Goal: Task Accomplishment & Management: Complete application form

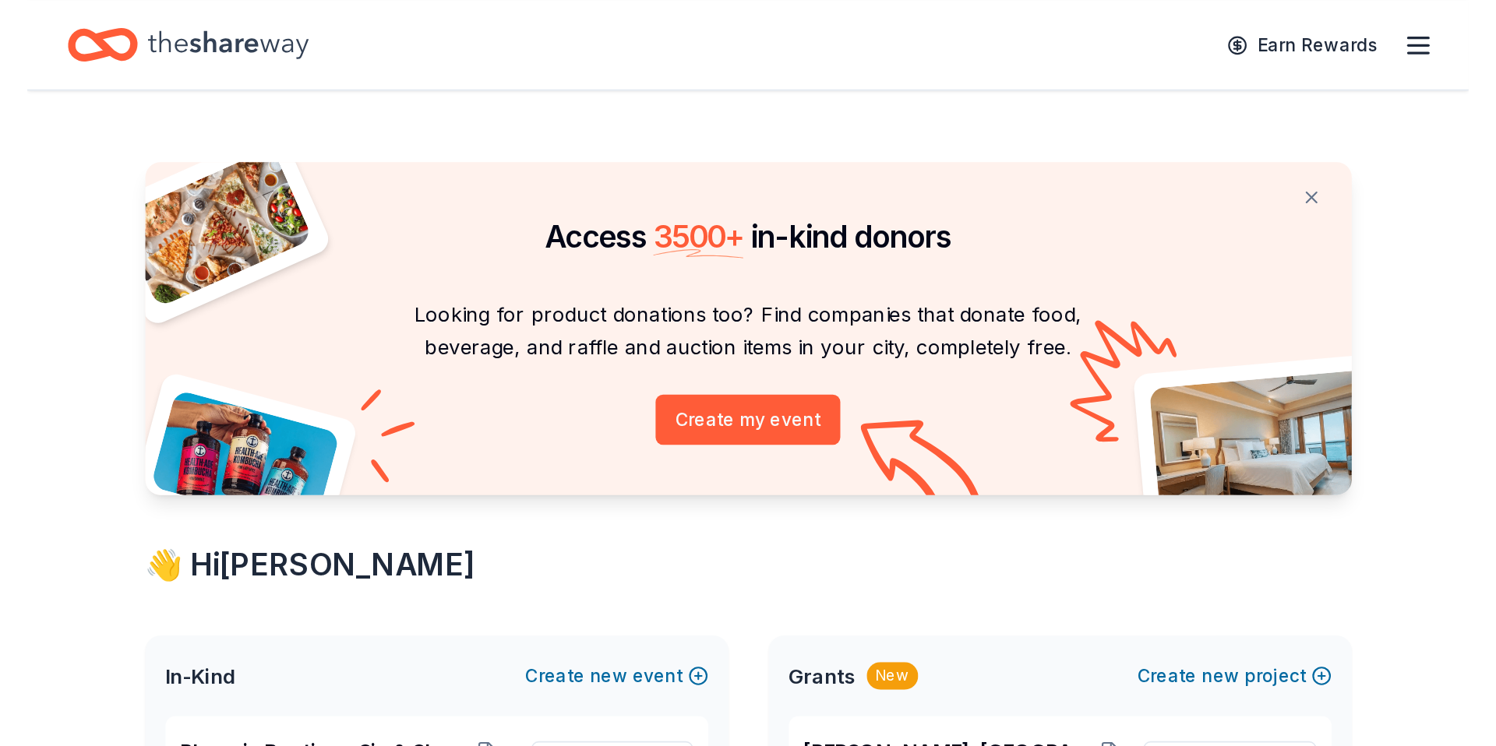
scroll to position [6, 0]
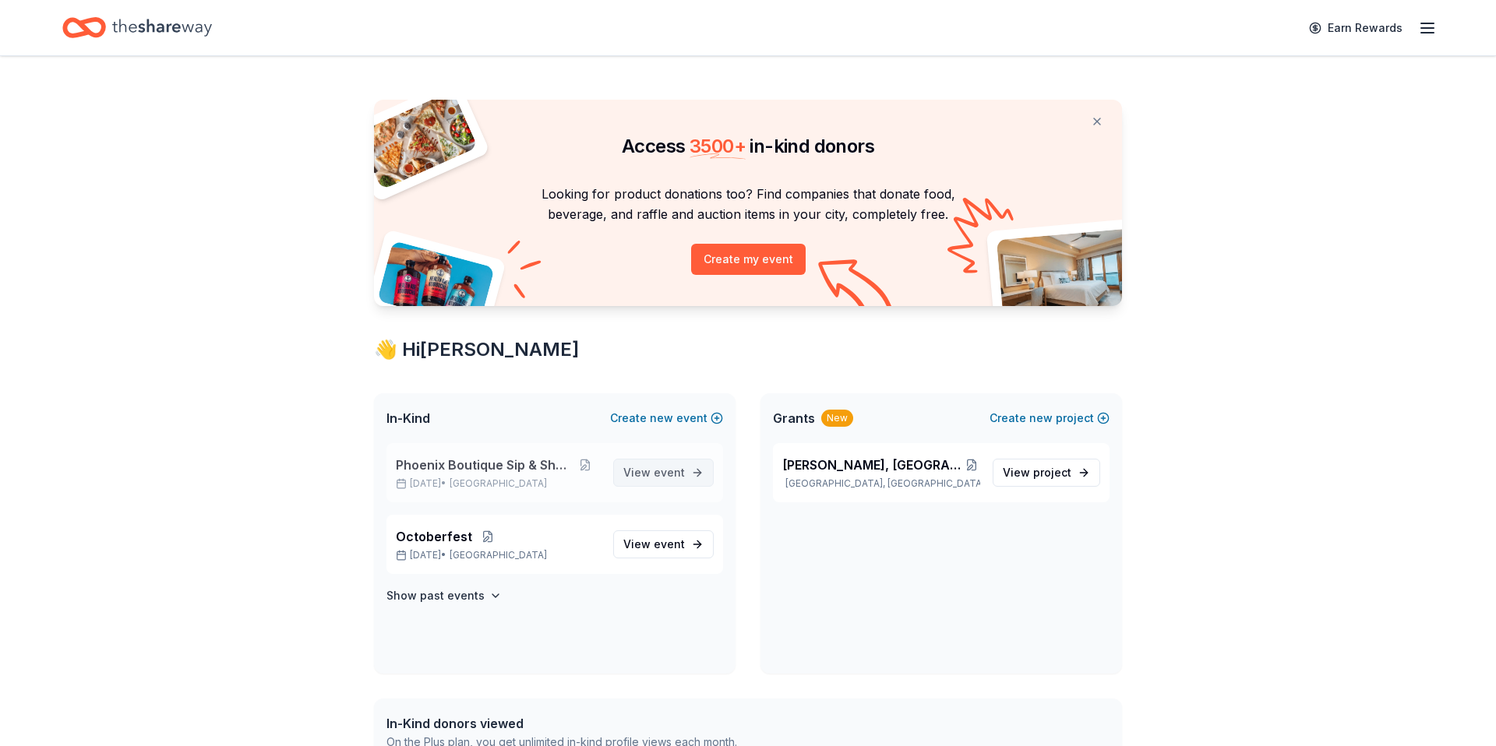
click at [668, 462] on span "event" at bounding box center [669, 472] width 31 height 13
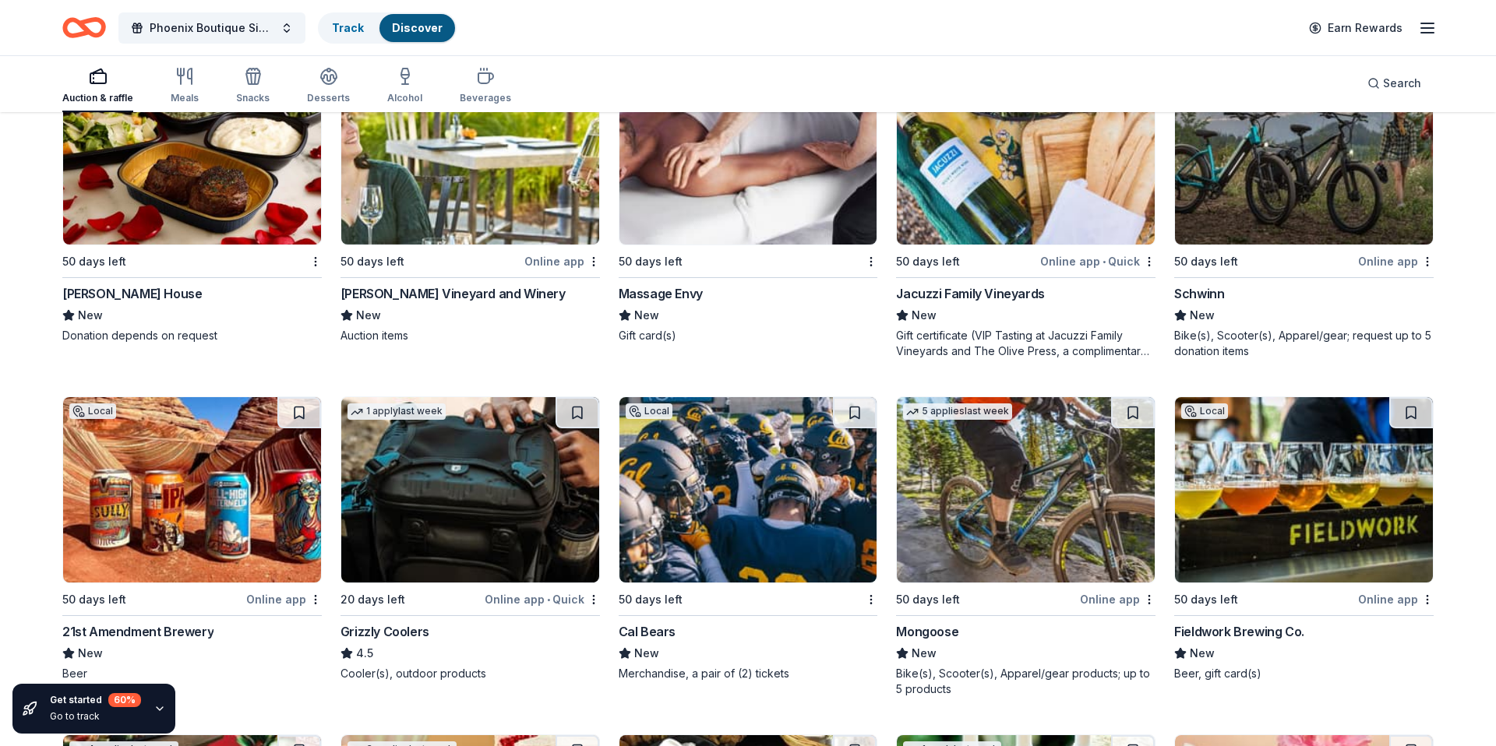
scroll to position [12518, 0]
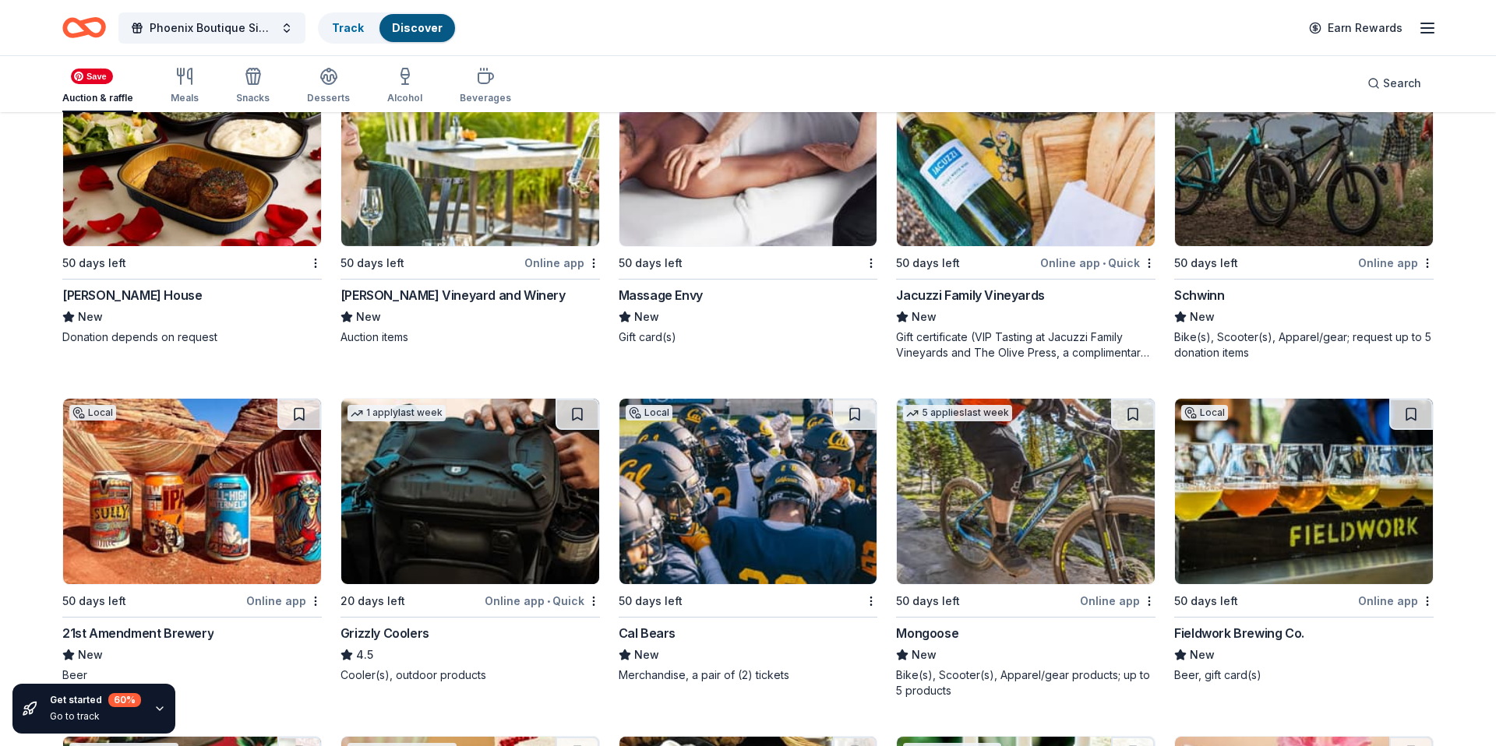
click at [190, 174] on img at bounding box center [192, 153] width 258 height 185
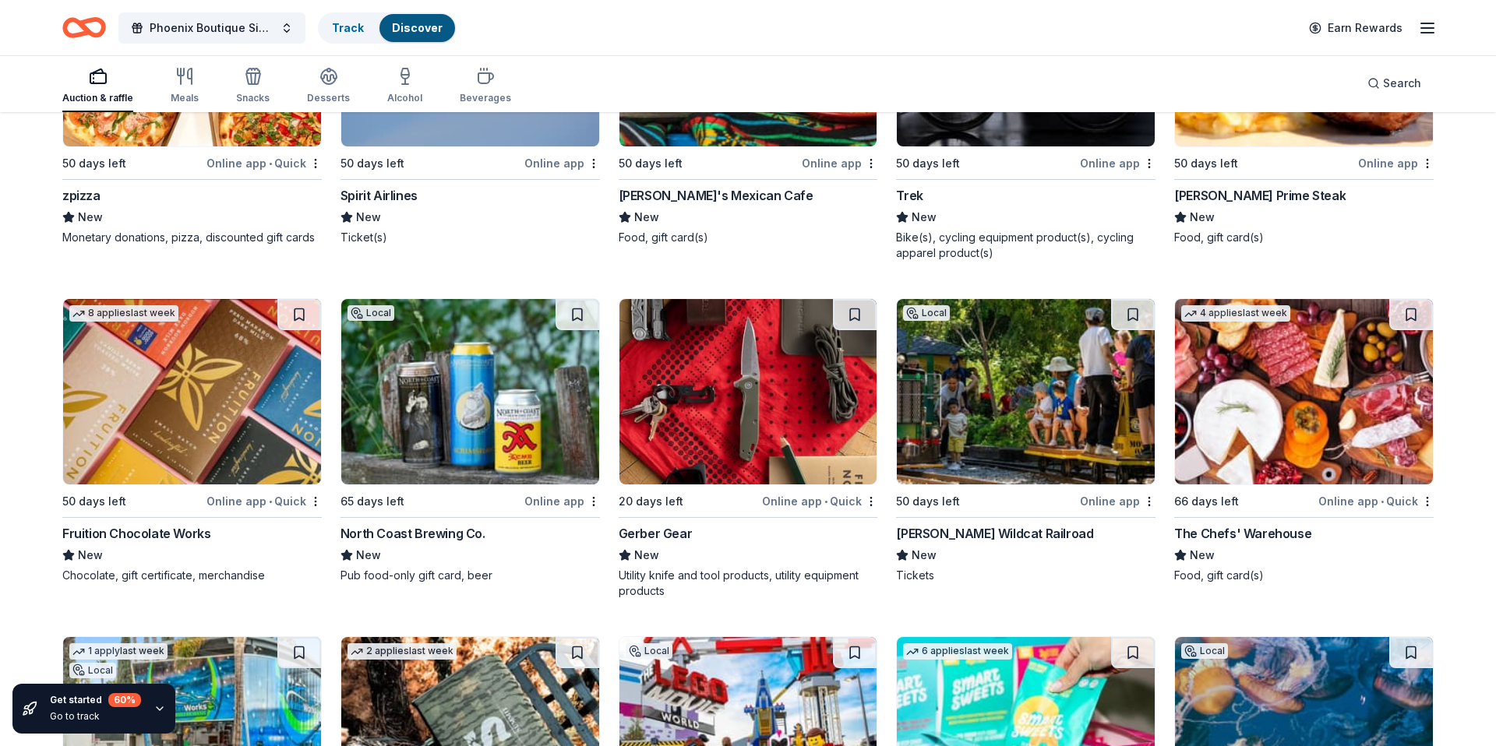
scroll to position [15599, 0]
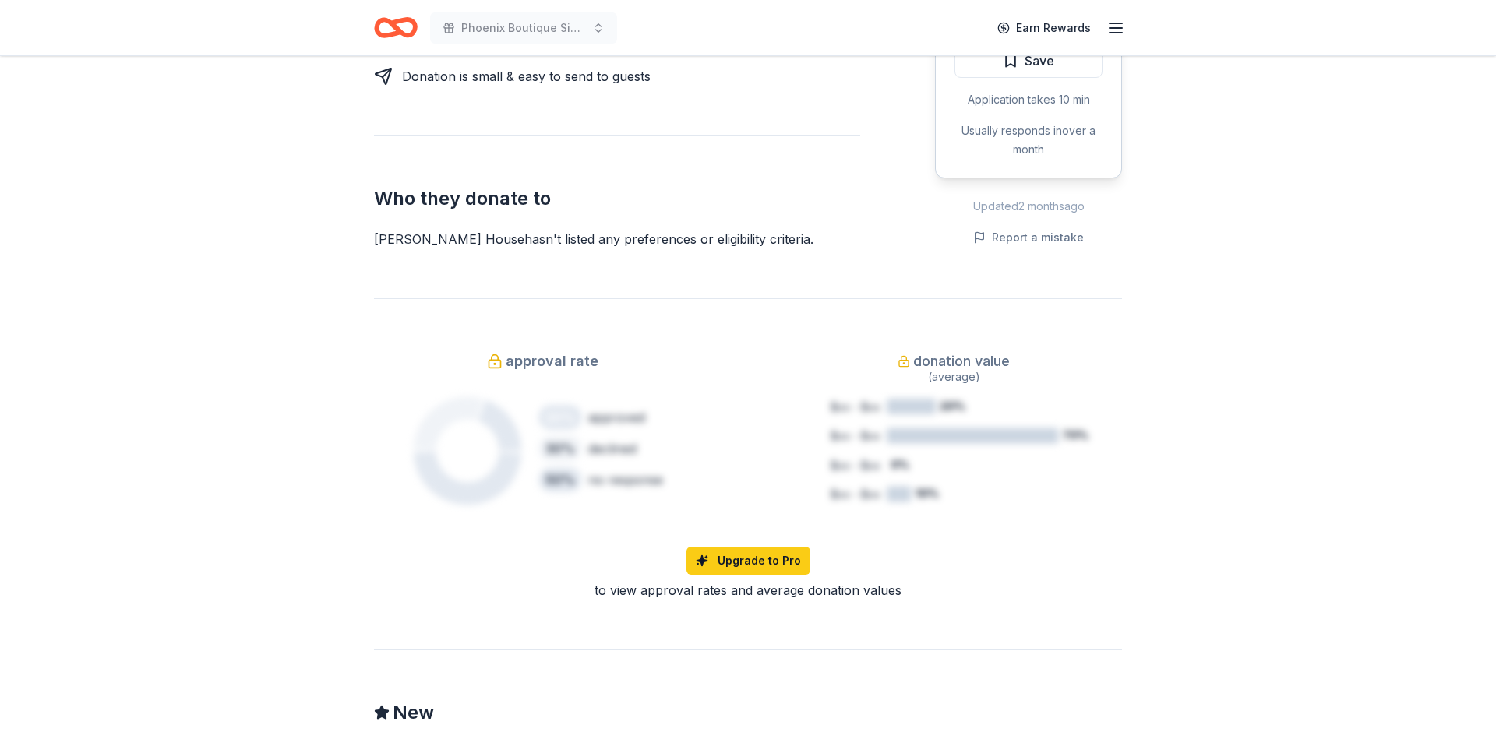
scroll to position [629, 0]
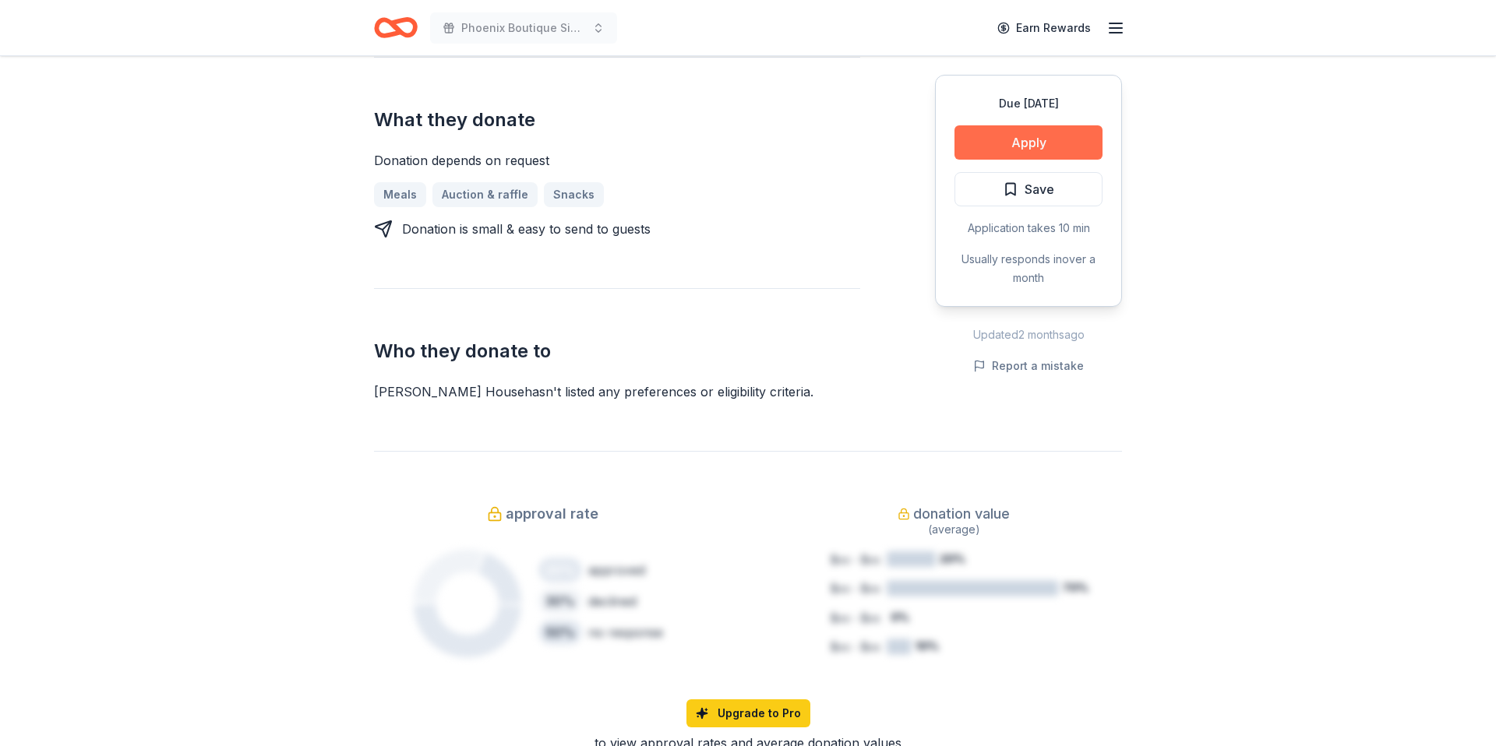
click at [1063, 136] on button "Apply" at bounding box center [1028, 142] width 148 height 34
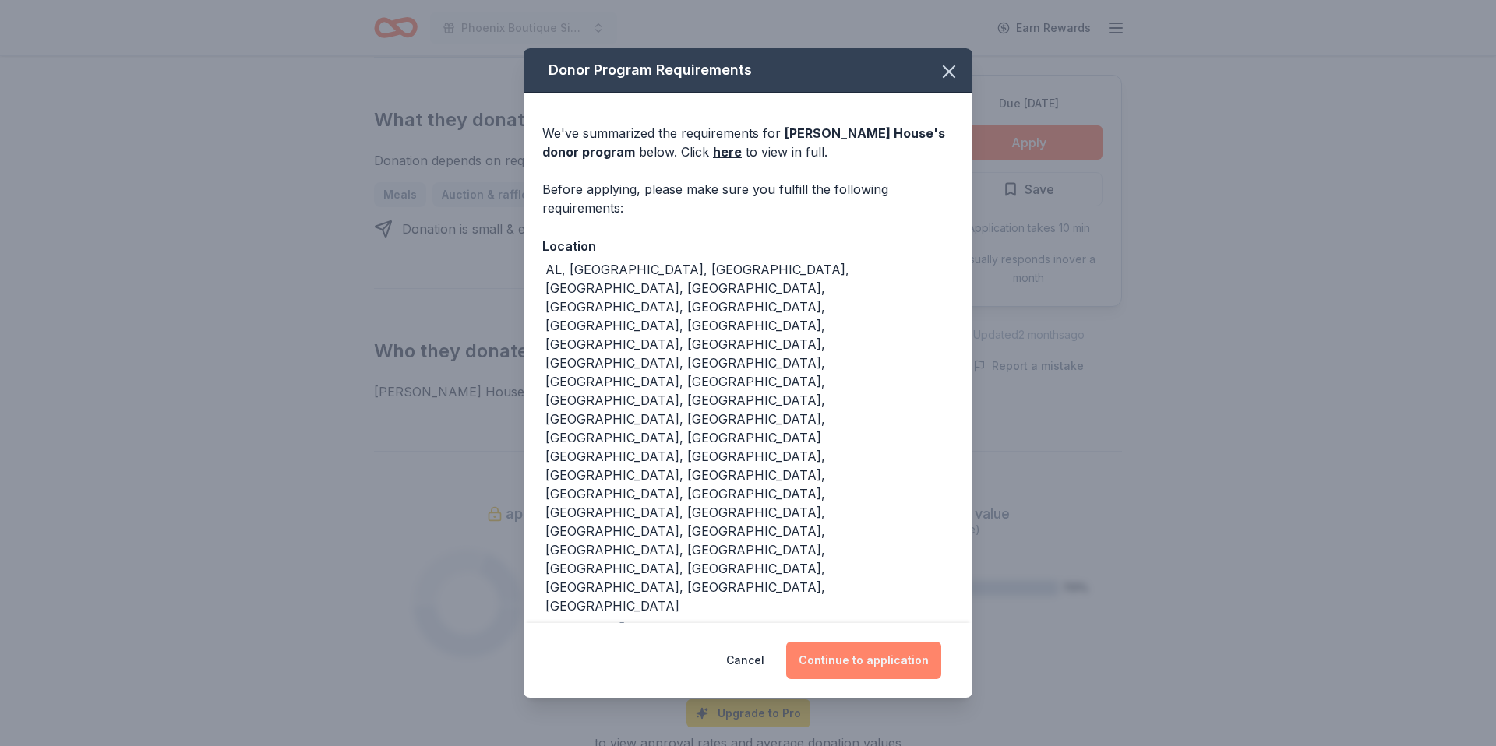
click at [878, 642] on button "Continue to application" at bounding box center [863, 660] width 155 height 37
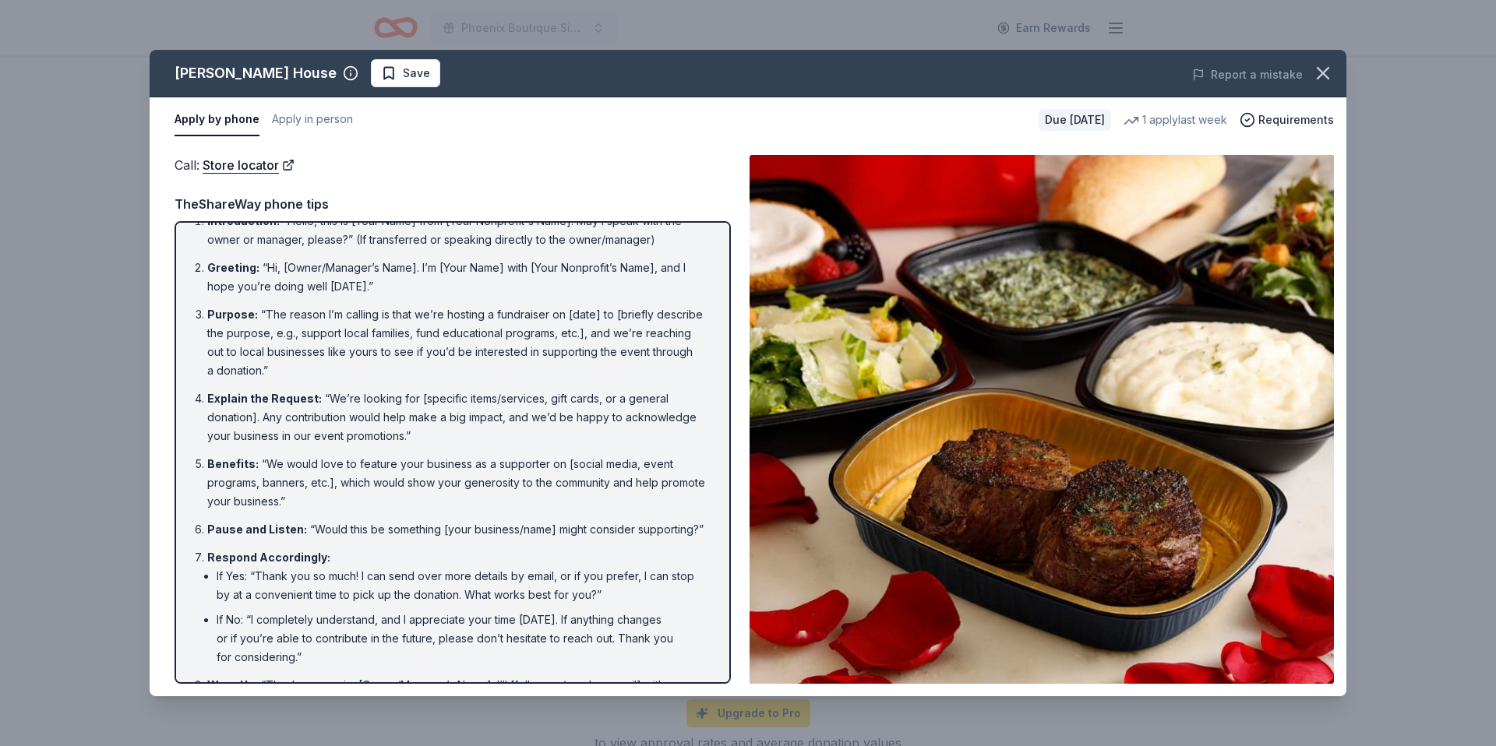
scroll to position [0, 0]
